Goal: Information Seeking & Learning: Learn about a topic

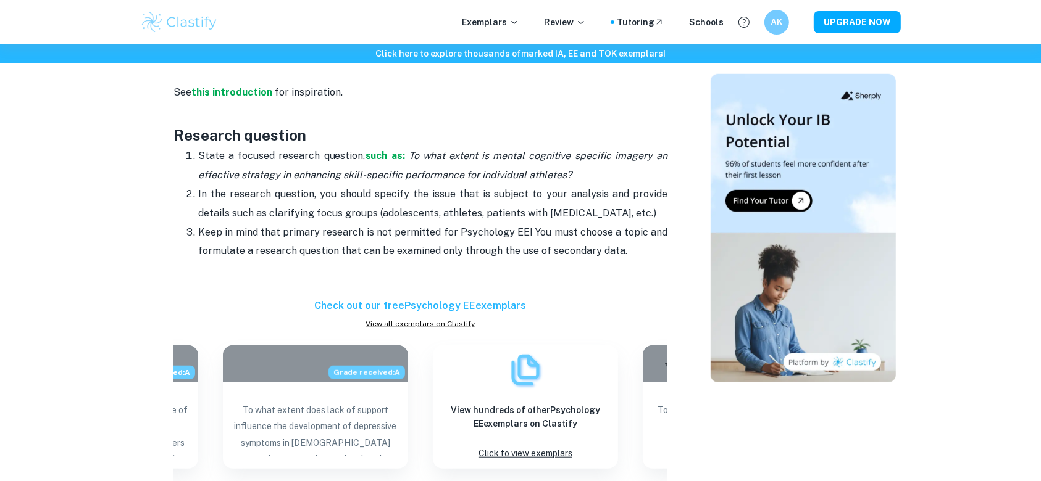
scroll to position [923, 0]
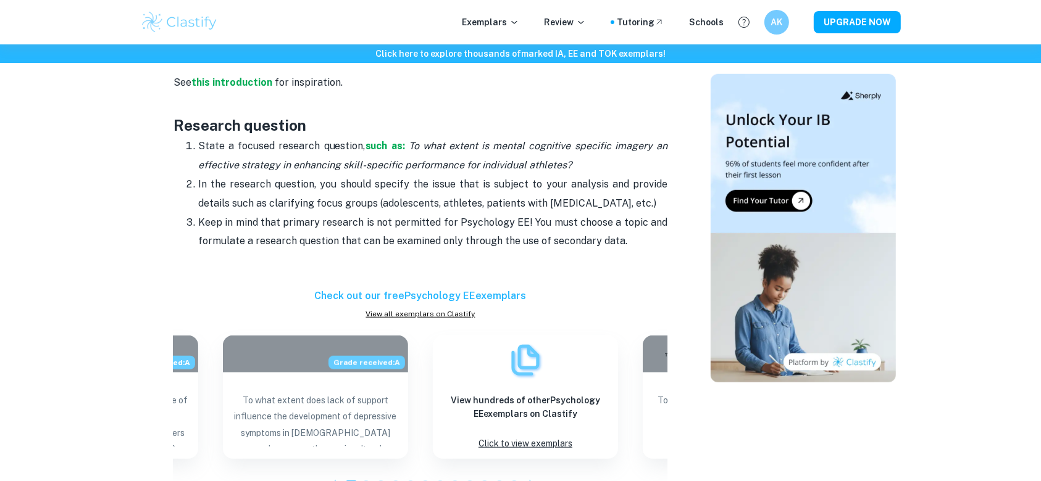
click at [432, 247] on p "Keep in mind that primary research is not permitted for Psychology EE! You must…" at bounding box center [432, 233] width 469 height 38
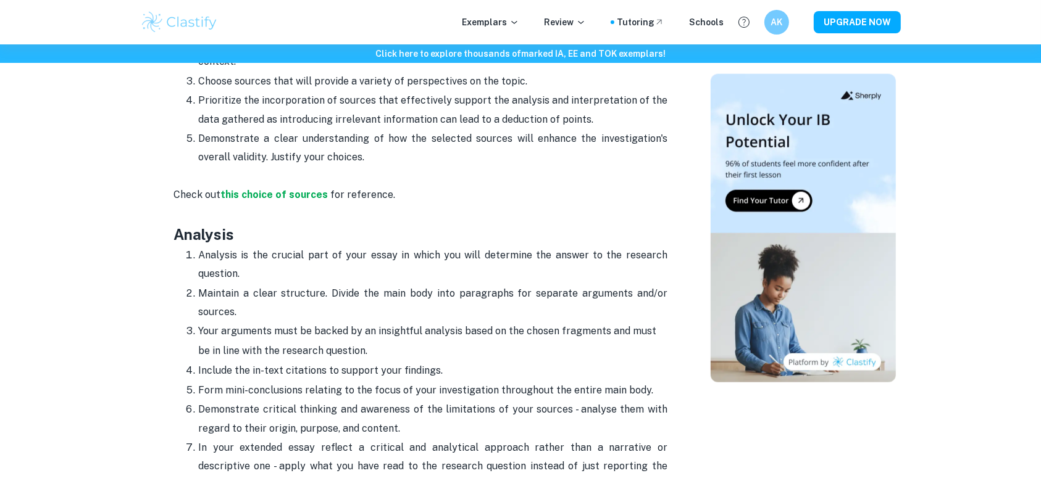
scroll to position [1282, 0]
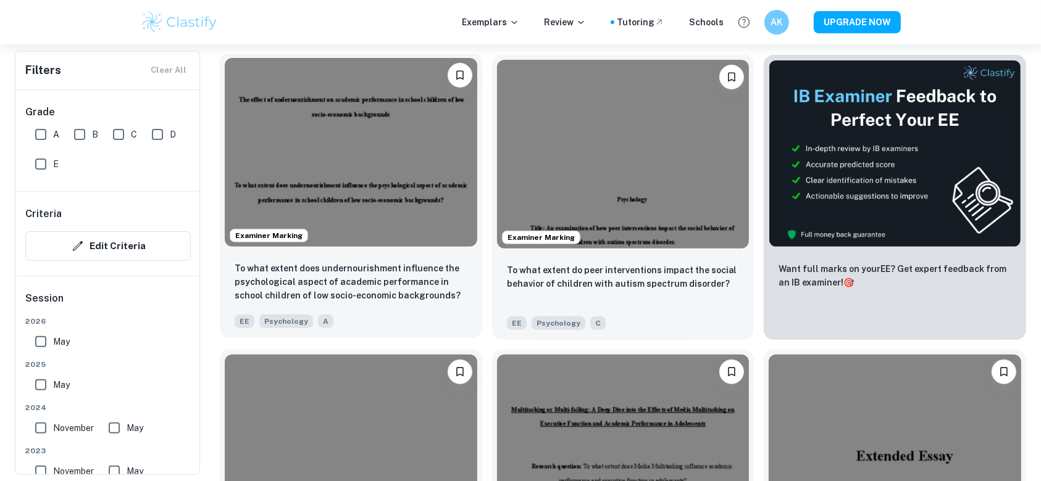
scroll to position [395, 0]
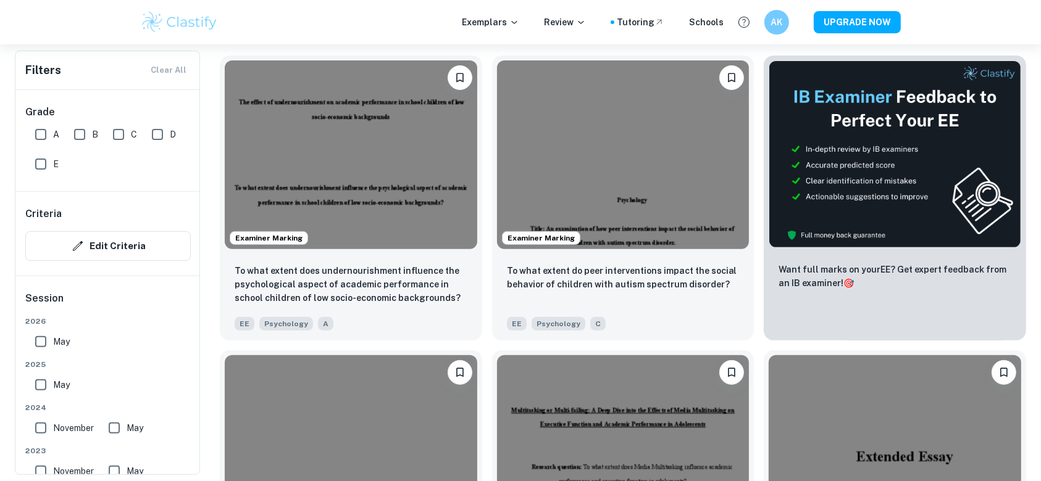
drag, startPoint x: 43, startPoint y: 130, endPoint x: 38, endPoint y: 136, distance: 7.4
click at [35, 136] on input "A" at bounding box center [40, 134] width 25 height 25
checkbox input "true"
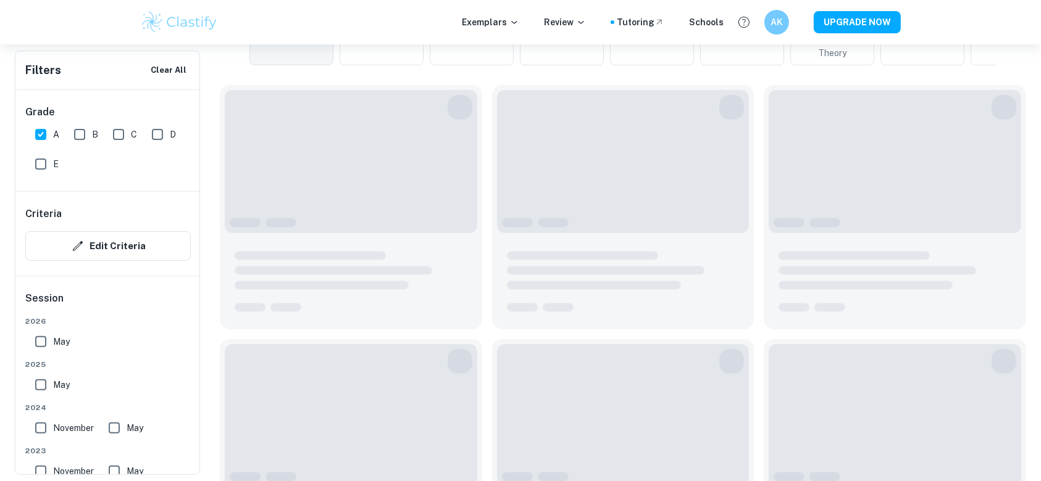
scroll to position [425, 0]
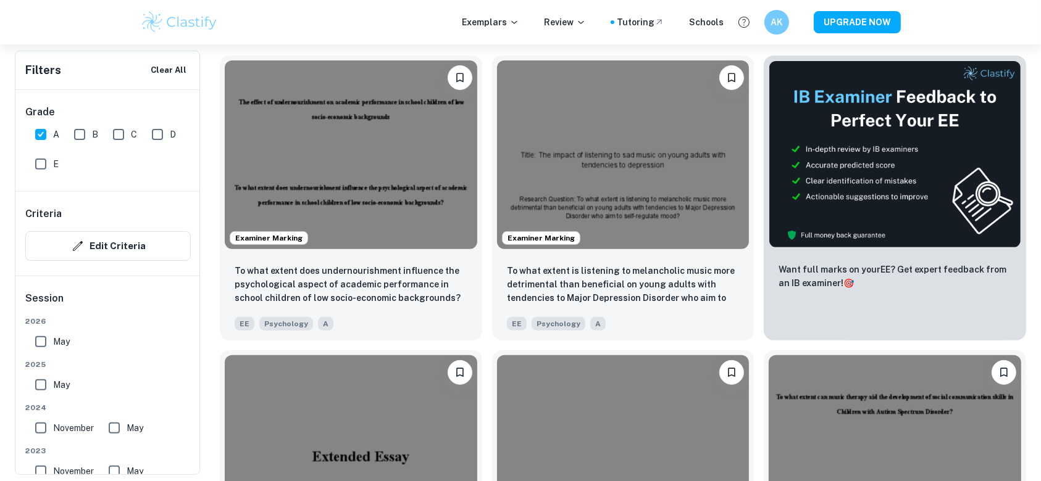
click at [46, 335] on input "May" at bounding box center [40, 342] width 25 height 25
checkbox input "true"
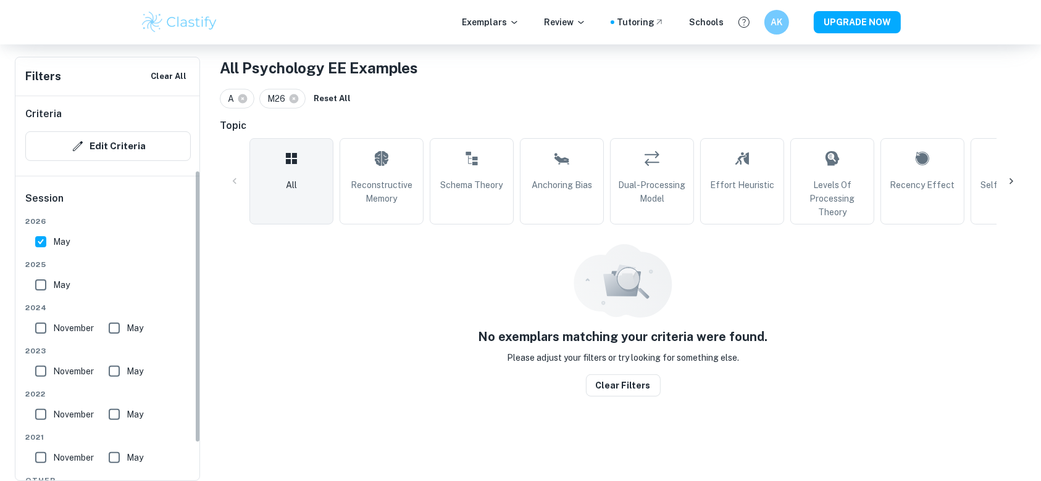
scroll to position [107, 0]
click at [52, 283] on input "May" at bounding box center [40, 284] width 25 height 25
checkbox input "true"
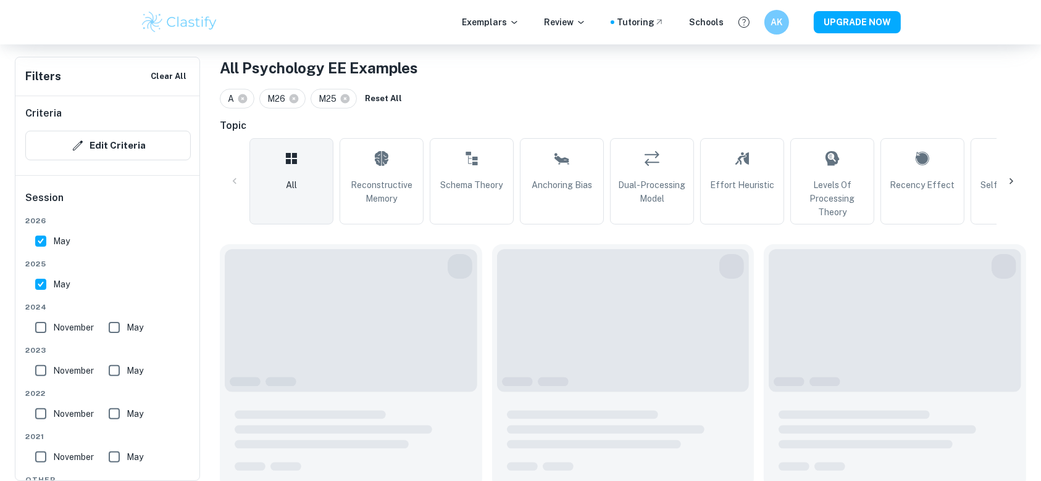
click at [34, 330] on input "November" at bounding box center [40, 327] width 25 height 25
checkbox input "true"
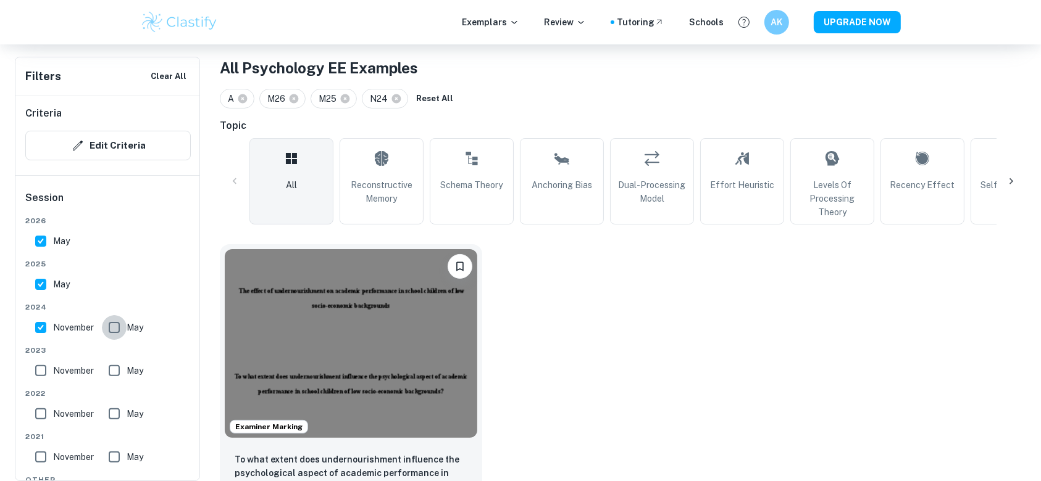
click at [123, 328] on input "May" at bounding box center [114, 327] width 25 height 25
checkbox input "true"
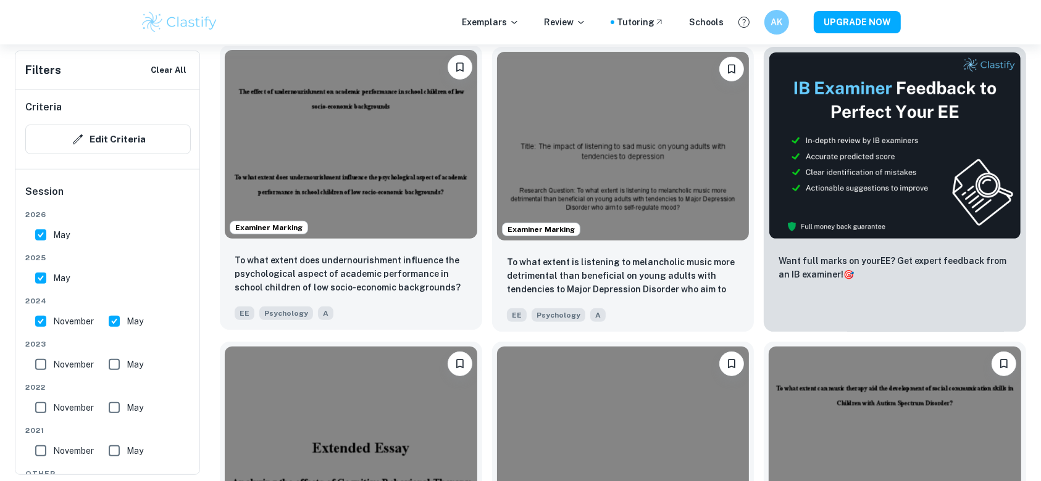
scroll to position [434, 0]
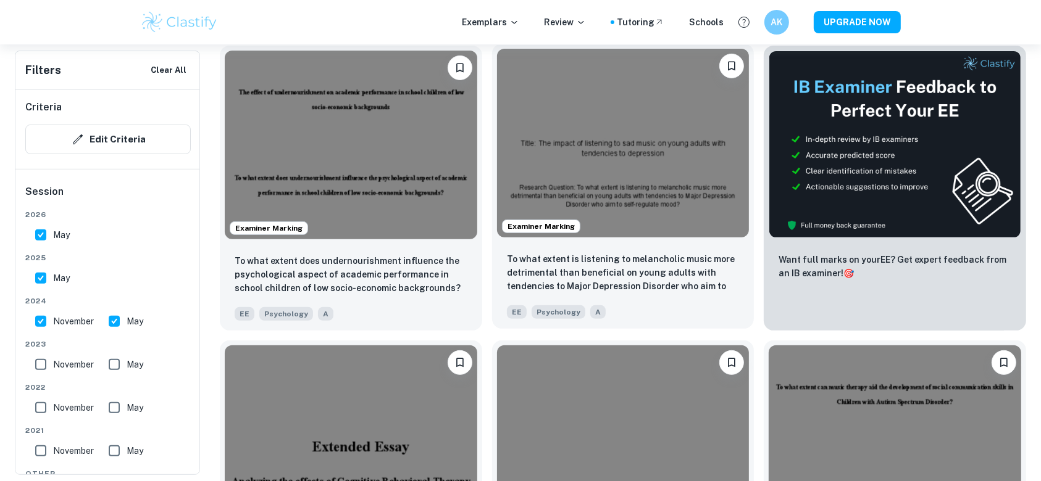
click at [575, 123] on img at bounding box center [623, 143] width 252 height 189
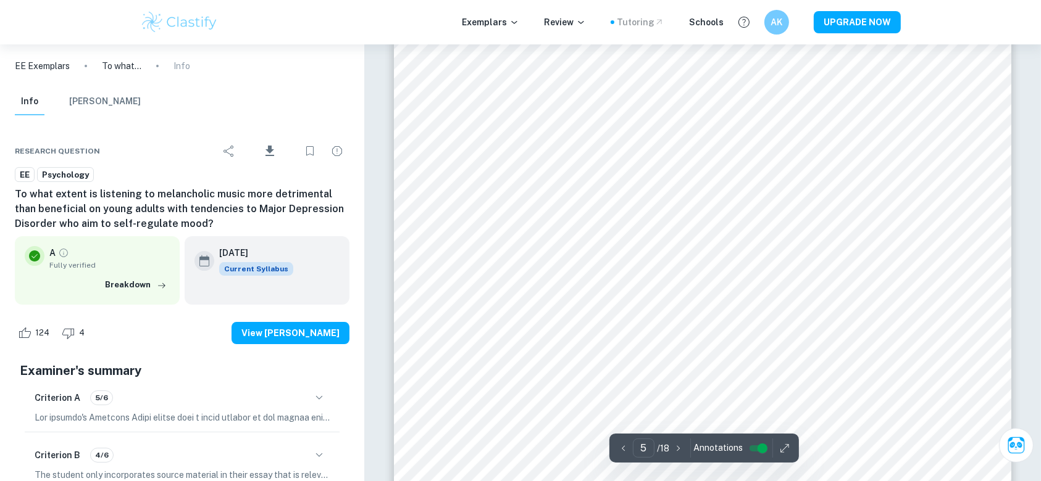
scroll to position [4093, 0]
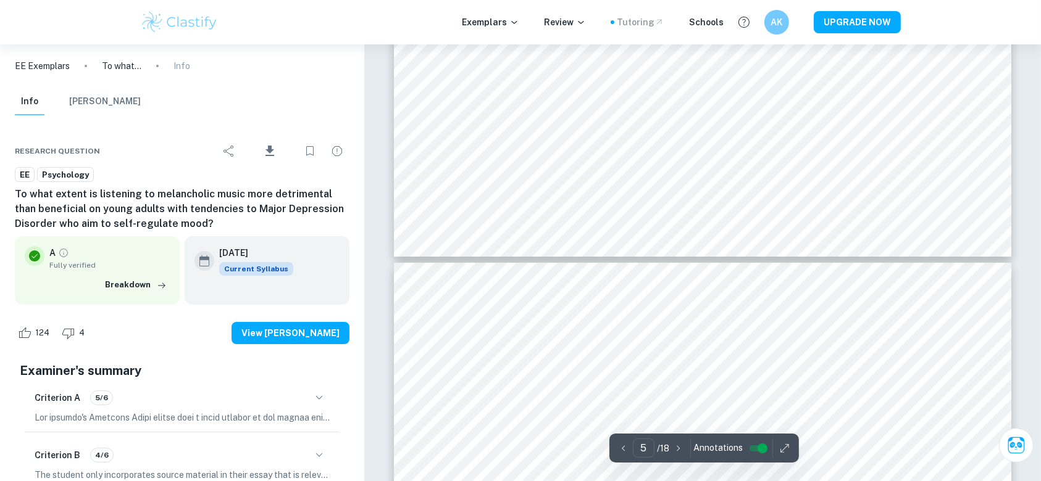
type input "6"
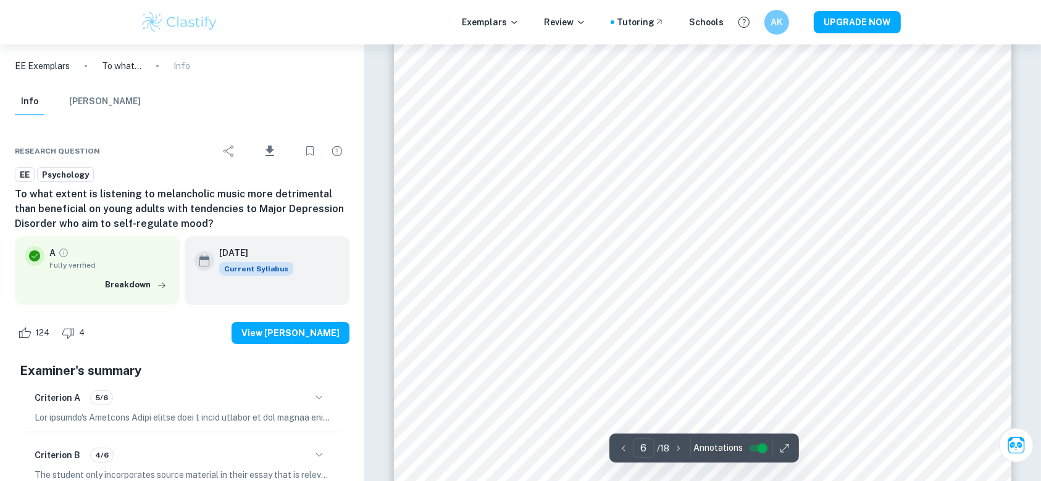
scroll to position [4784, 0]
